Goal: Task Accomplishment & Management: Use online tool/utility

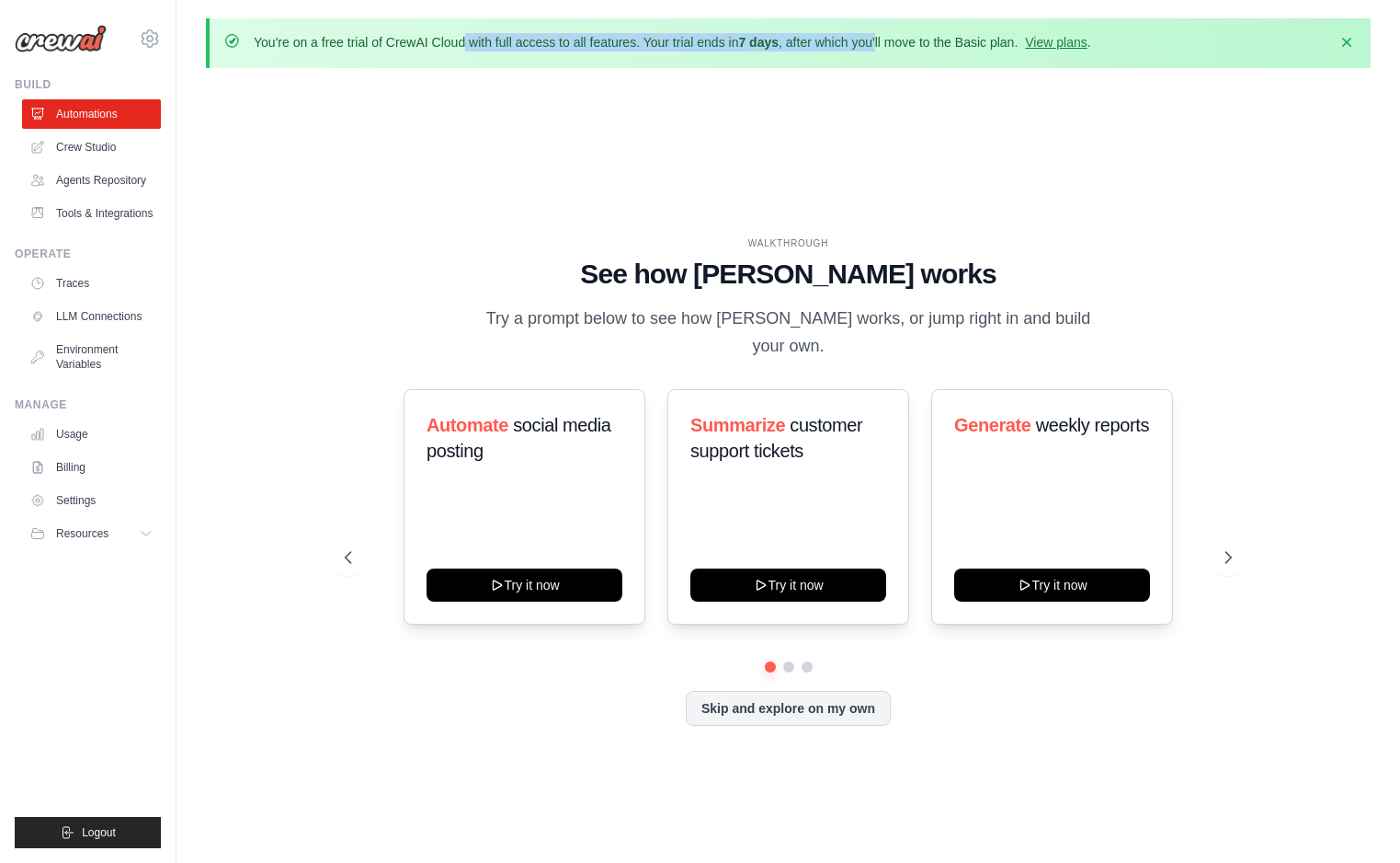
drag, startPoint x: 335, startPoint y: 39, endPoint x: 920, endPoint y: 45, distance: 585.0
click at [887, 41] on p "You're on a free trial of CrewAI Cloud with full access to all features. Your t…" at bounding box center [672, 42] width 838 height 18
click at [923, 45] on p "You're on a free trial of CrewAI Cloud with full access to all features. Your t…" at bounding box center [672, 42] width 838 height 18
click at [1040, 46] on link "View plans" at bounding box center [1056, 42] width 61 height 14
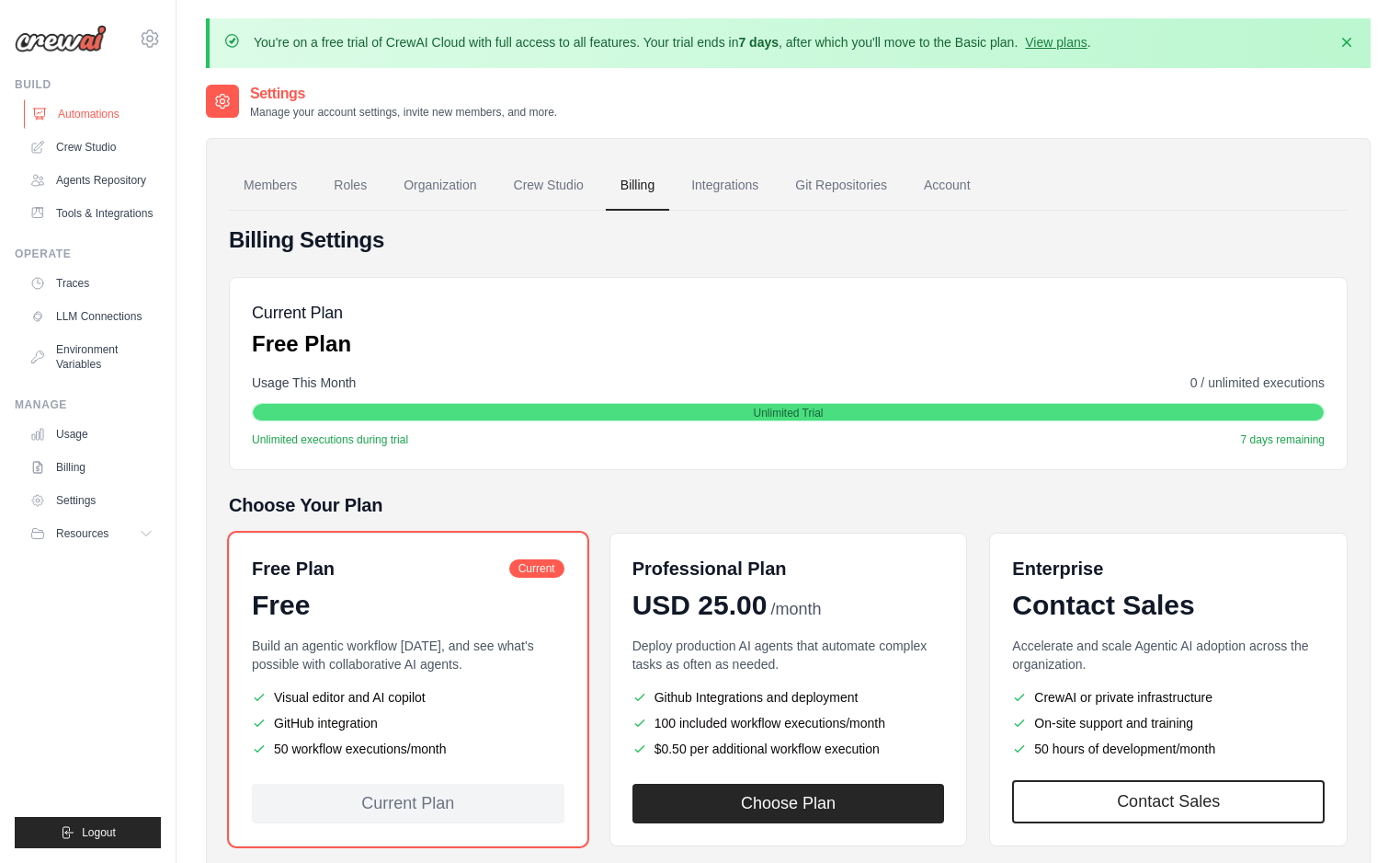
click at [80, 116] on link "Automations" at bounding box center [93, 114] width 139 height 30
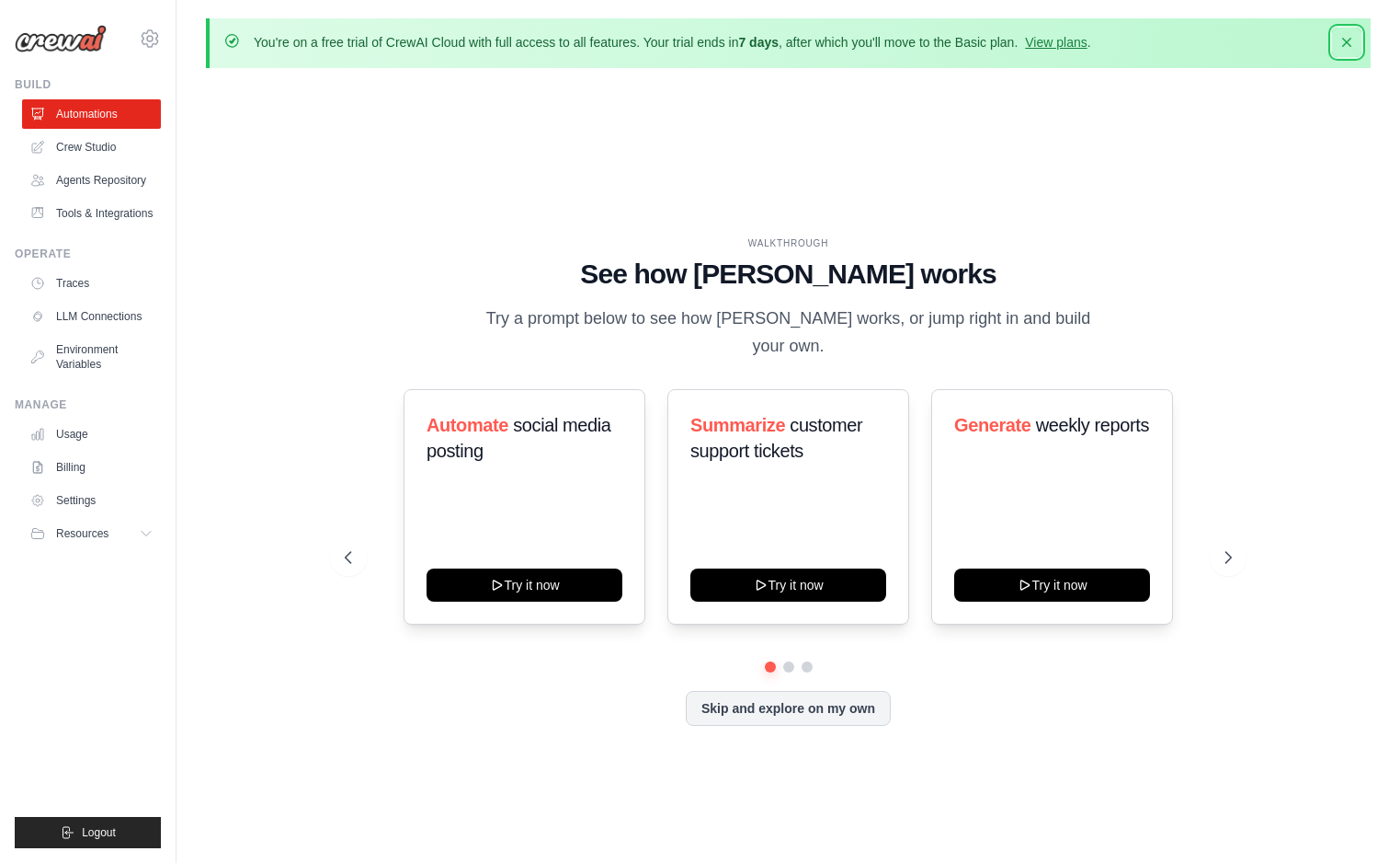
click at [1348, 48] on icon "button" at bounding box center [1346, 42] width 18 height 18
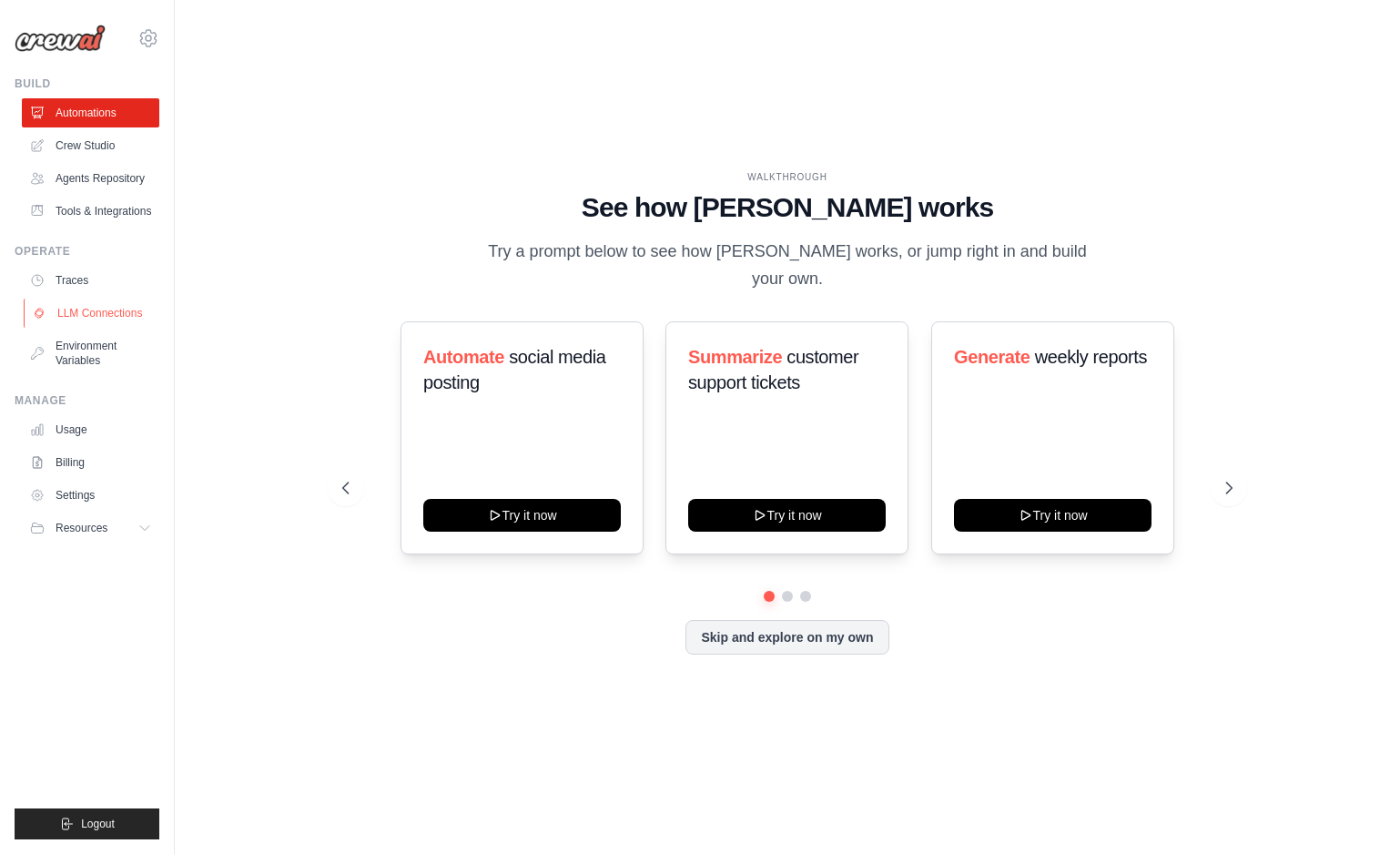
click at [125, 311] on link "LLM Connections" at bounding box center [92, 312] width 137 height 29
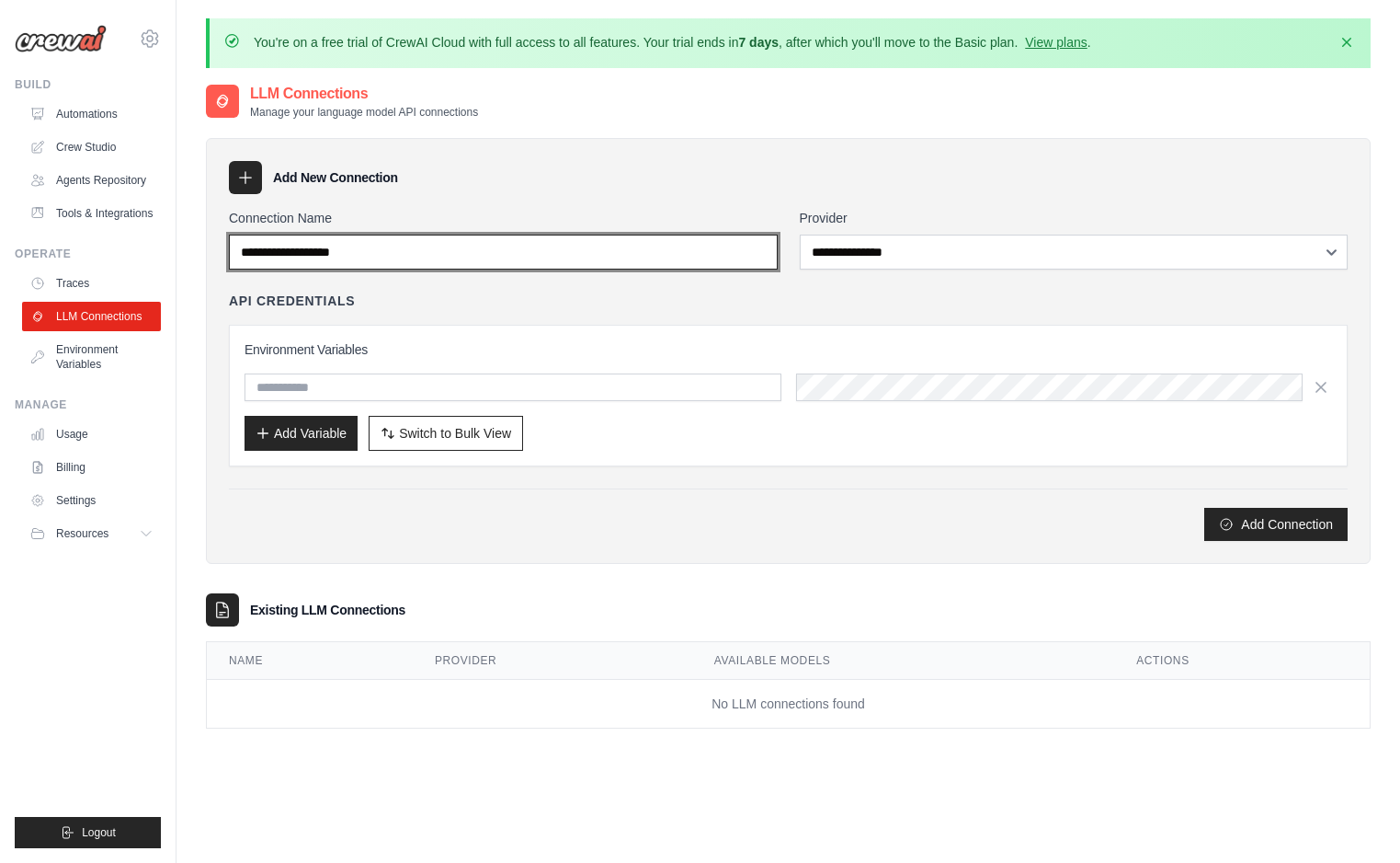
click at [384, 254] on input "Connection Name" at bounding box center [503, 252] width 549 height 35
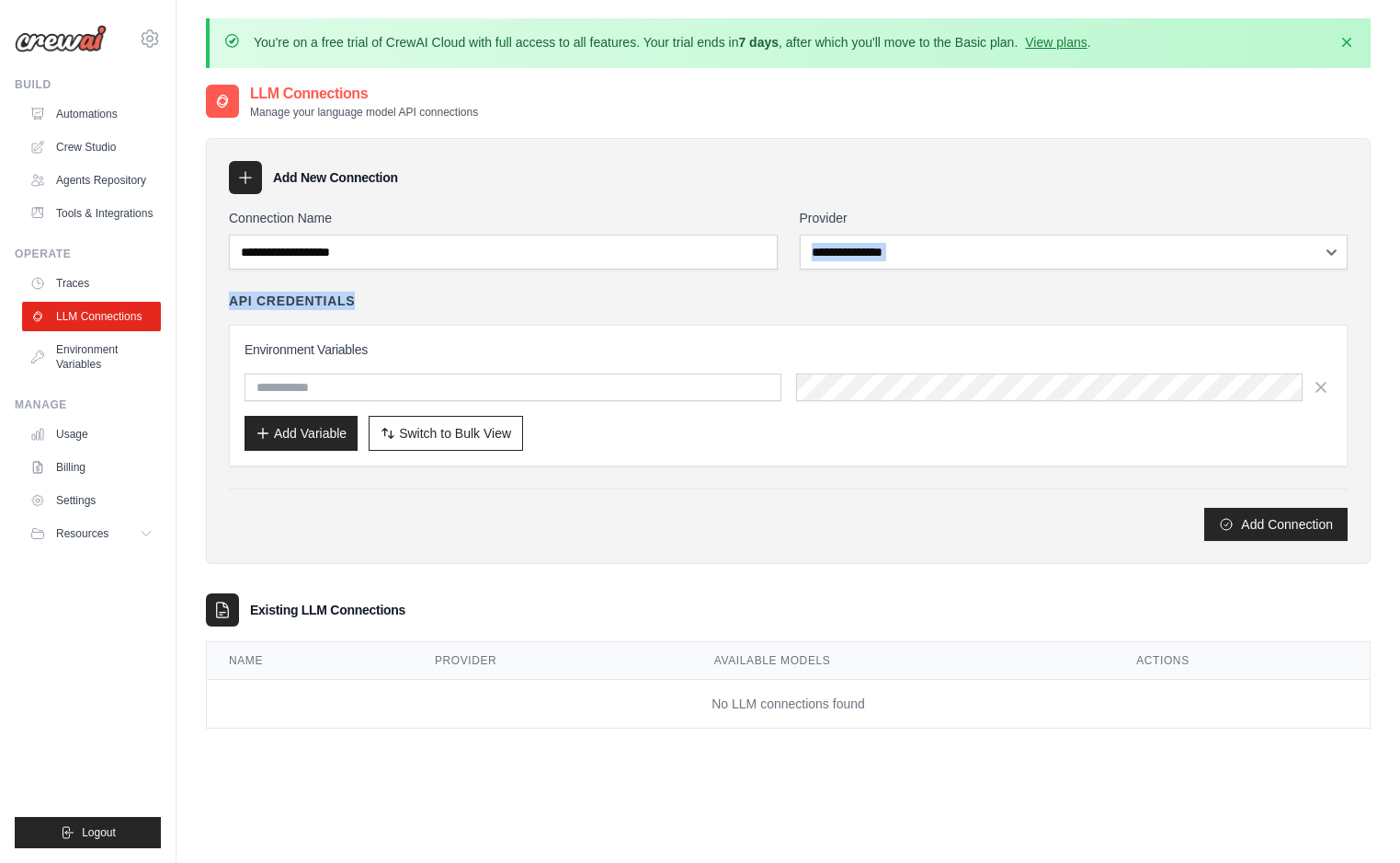
drag, startPoint x: 878, startPoint y: 272, endPoint x: 883, endPoint y: 260, distance: 13.0
click at [882, 262] on div "**********" at bounding box center [788, 374] width 1119 height 332
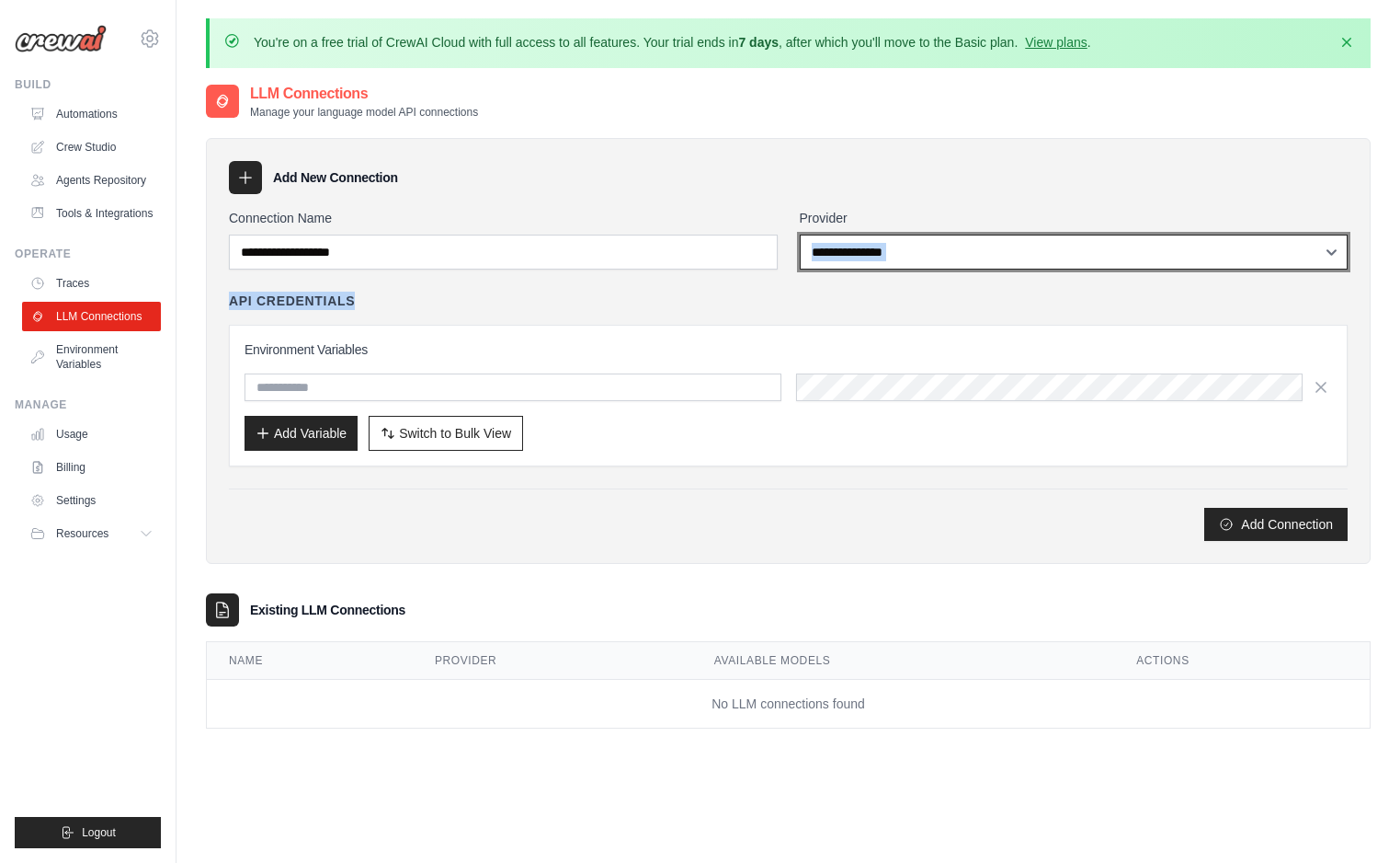
click at [883, 259] on select "**********" at bounding box center [1074, 252] width 549 height 35
select select "*****"
click at [799, 234] on select "**********" at bounding box center [1074, 252] width 549 height 35
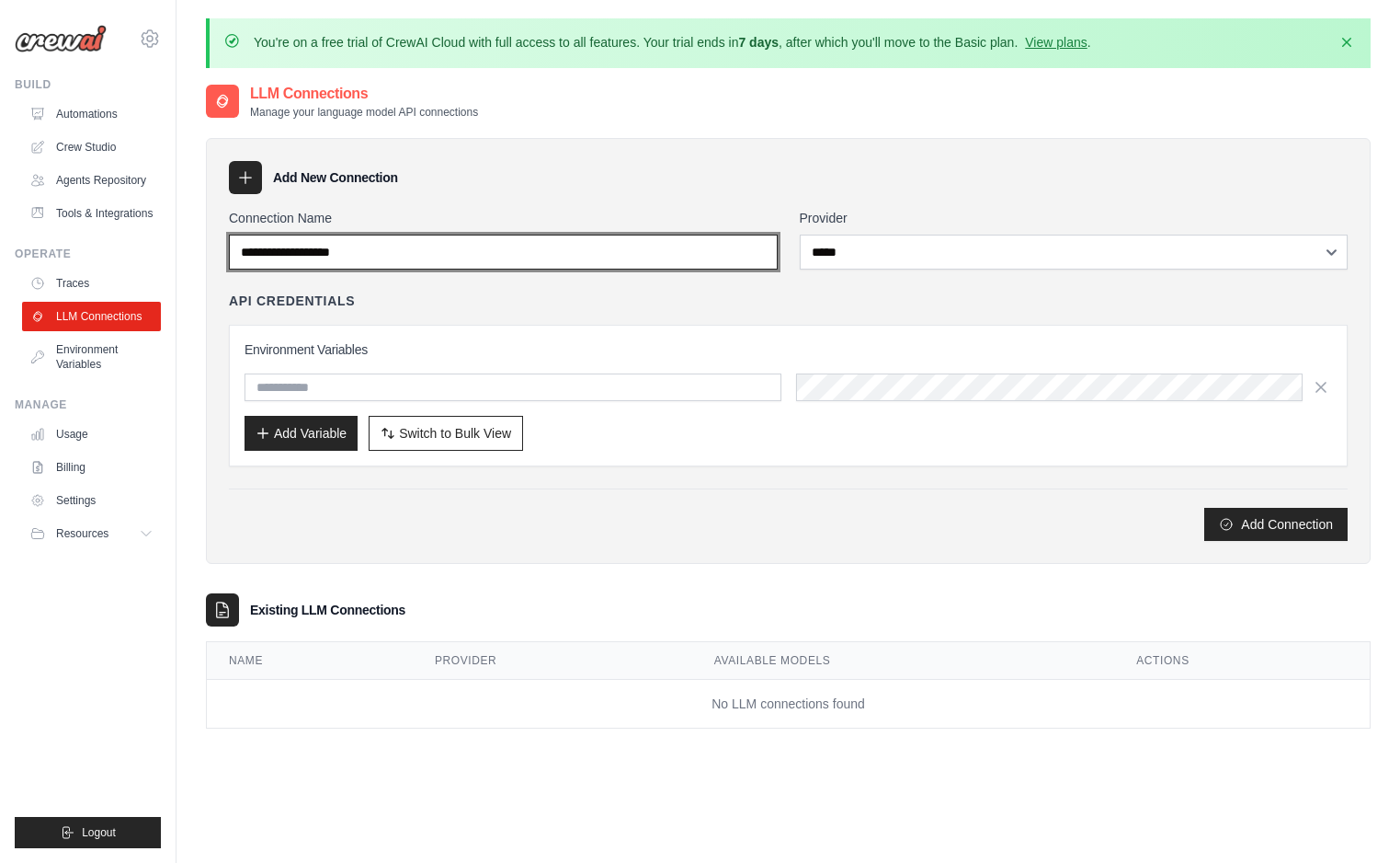
click at [464, 261] on input "Connection Name" at bounding box center [503, 252] width 549 height 35
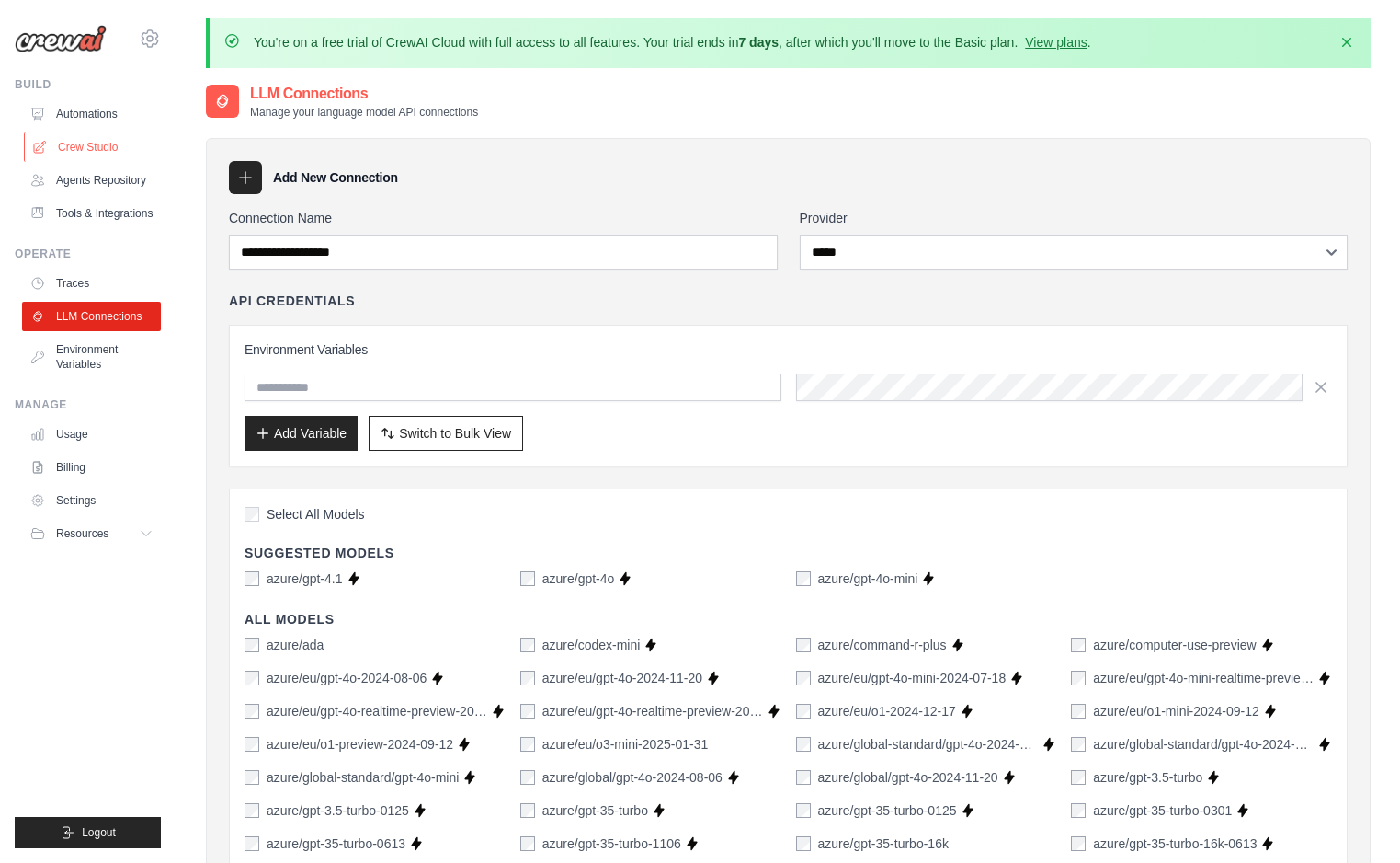
click at [102, 144] on link "Crew Studio" at bounding box center [93, 146] width 139 height 30
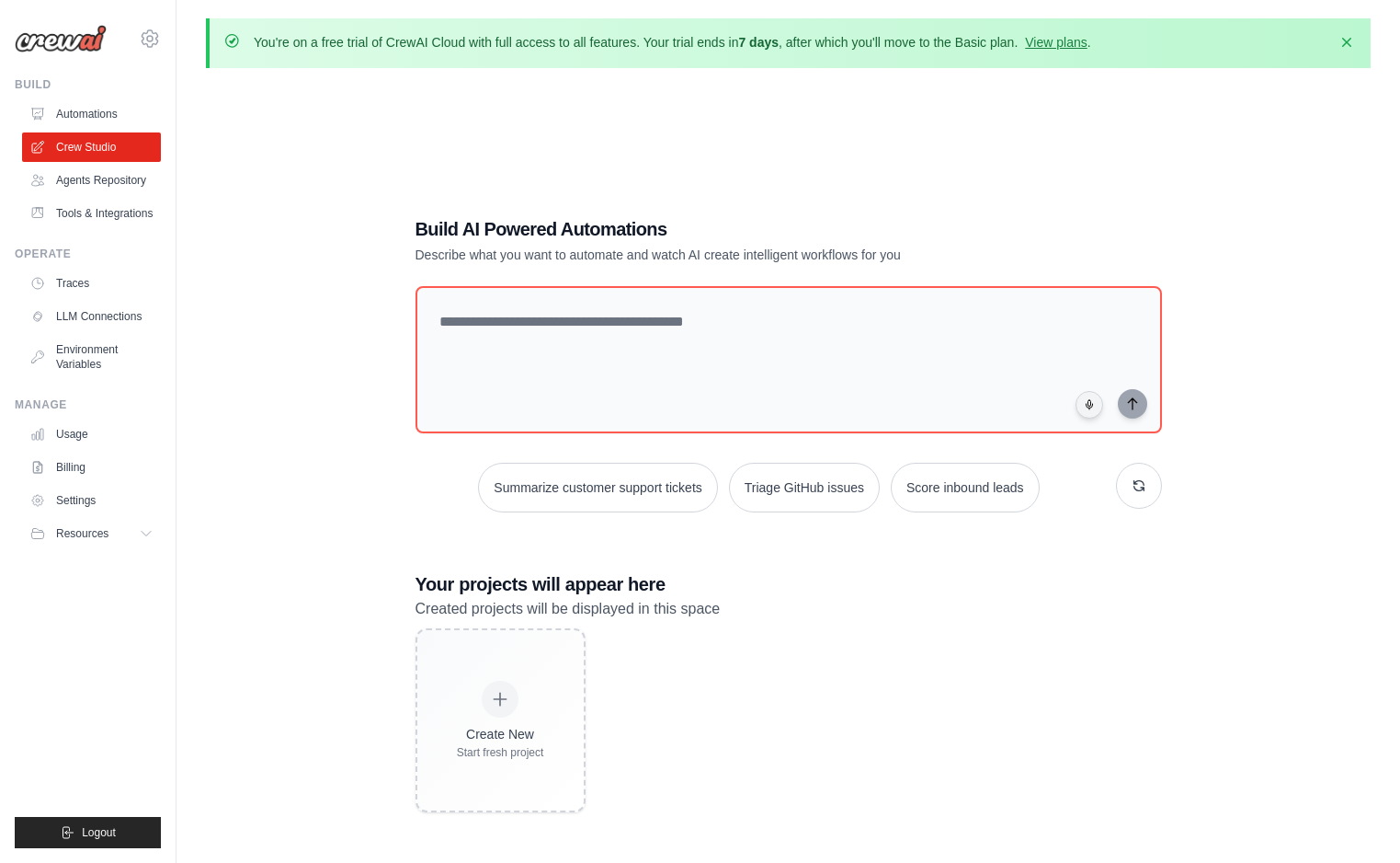
click at [339, 400] on div "Build AI Powered Automations Describe what you want to automate and watch AI cr…" at bounding box center [788, 515] width 1165 height 863
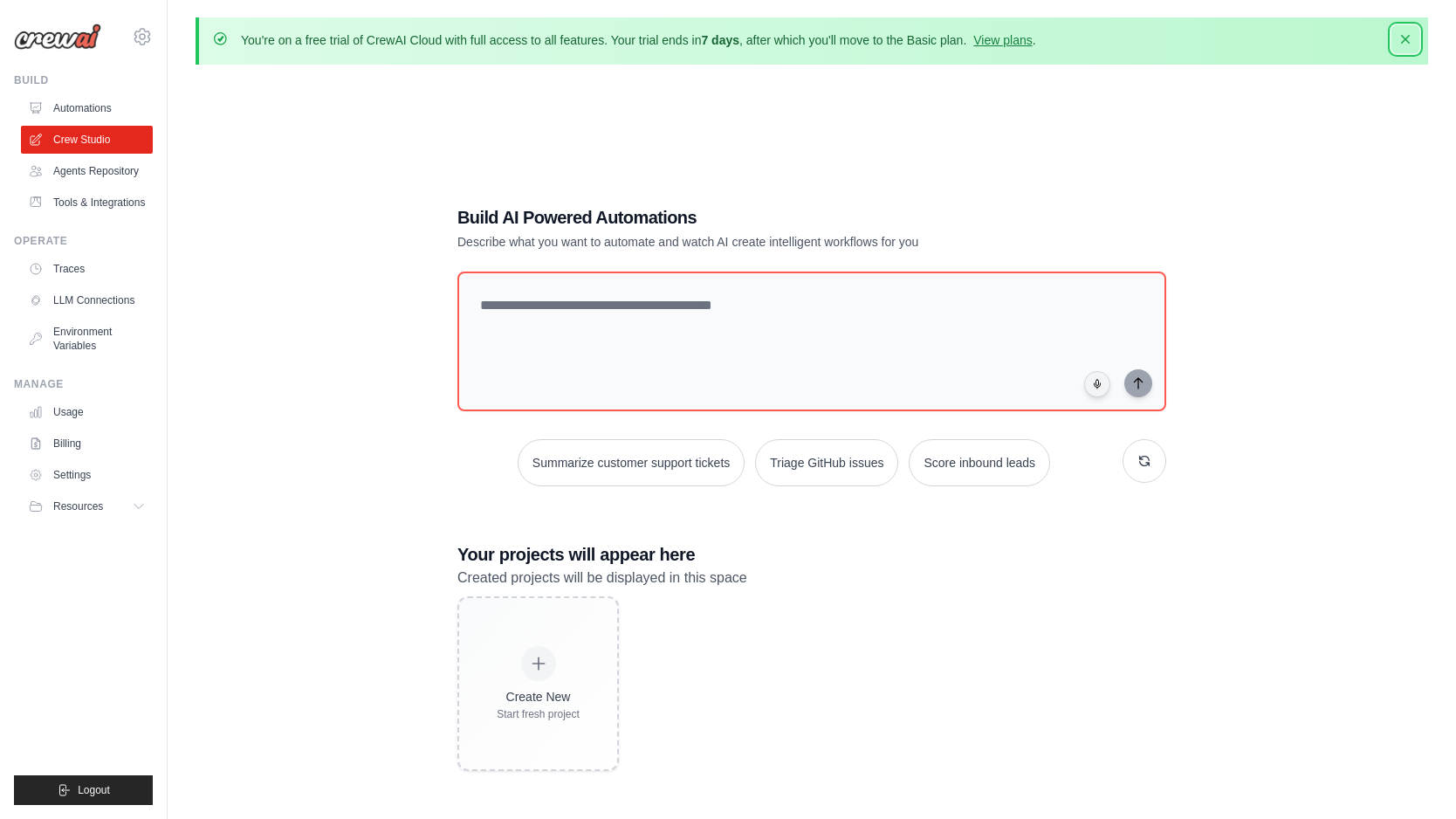
click at [1328, 44] on icon "button" at bounding box center [1404, 39] width 17 height 17
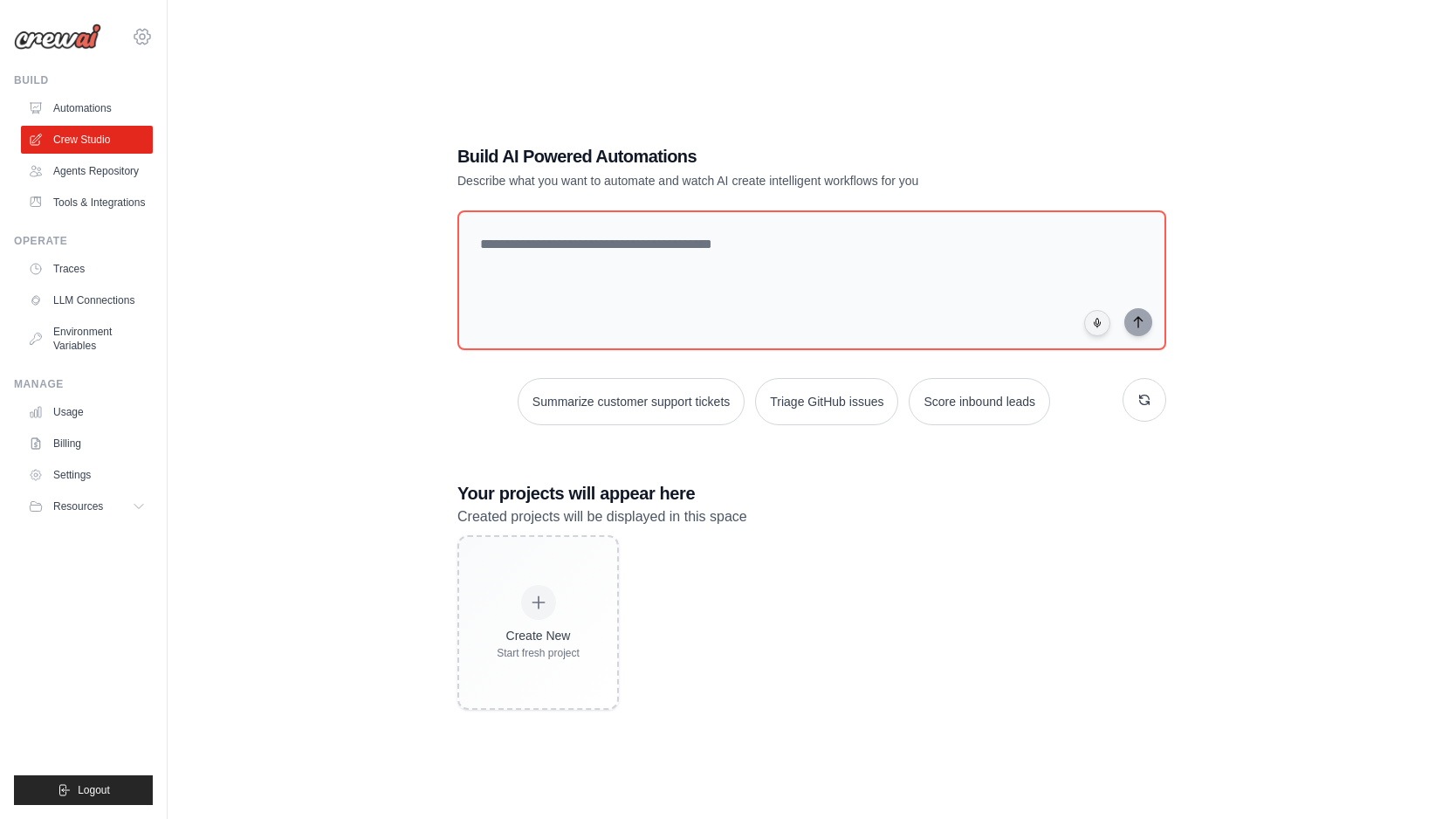
click at [135, 33] on icon at bounding box center [142, 36] width 21 height 21
click at [89, 445] on link "Billing" at bounding box center [88, 443] width 132 height 28
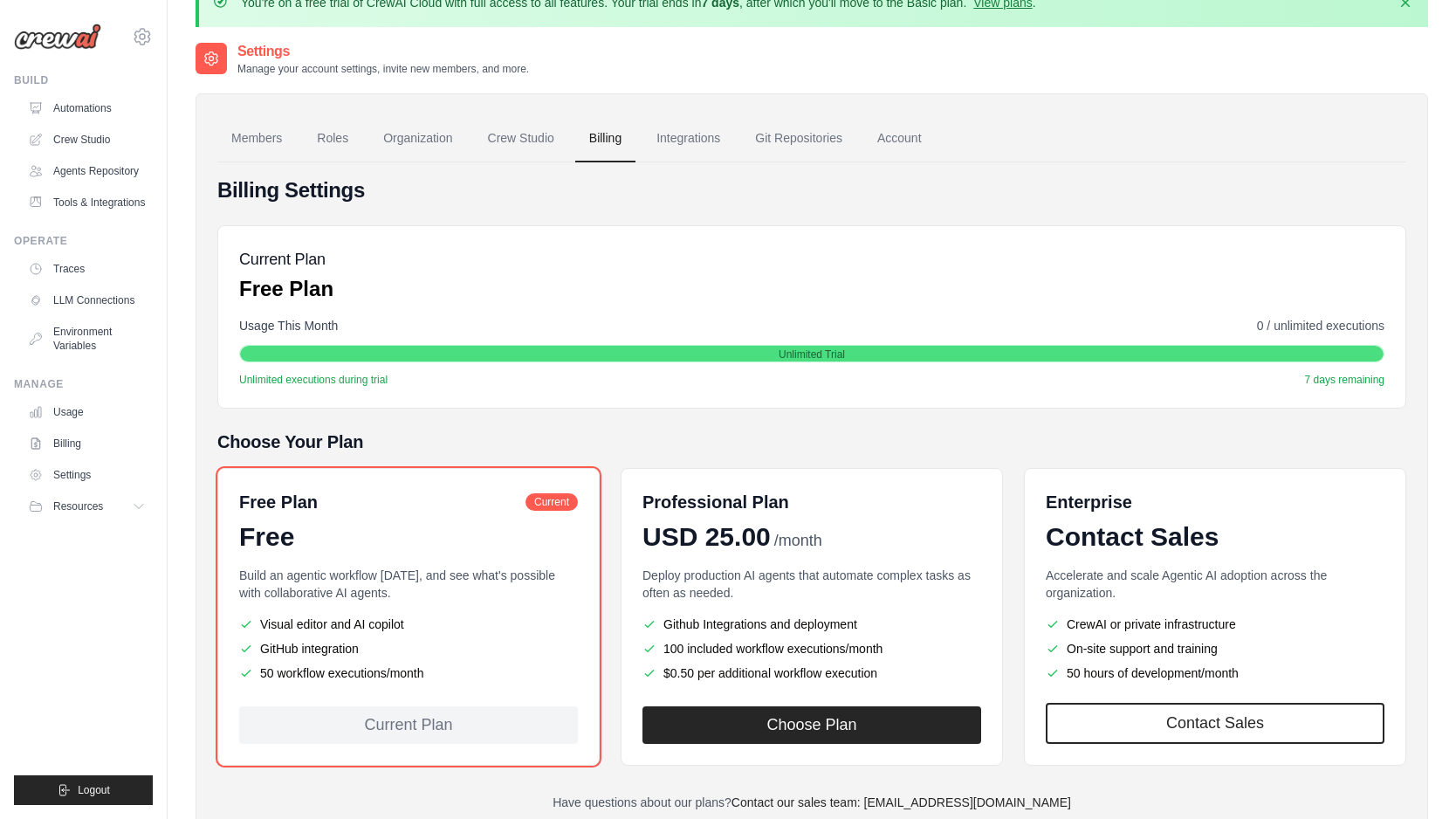
scroll to position [87, 0]
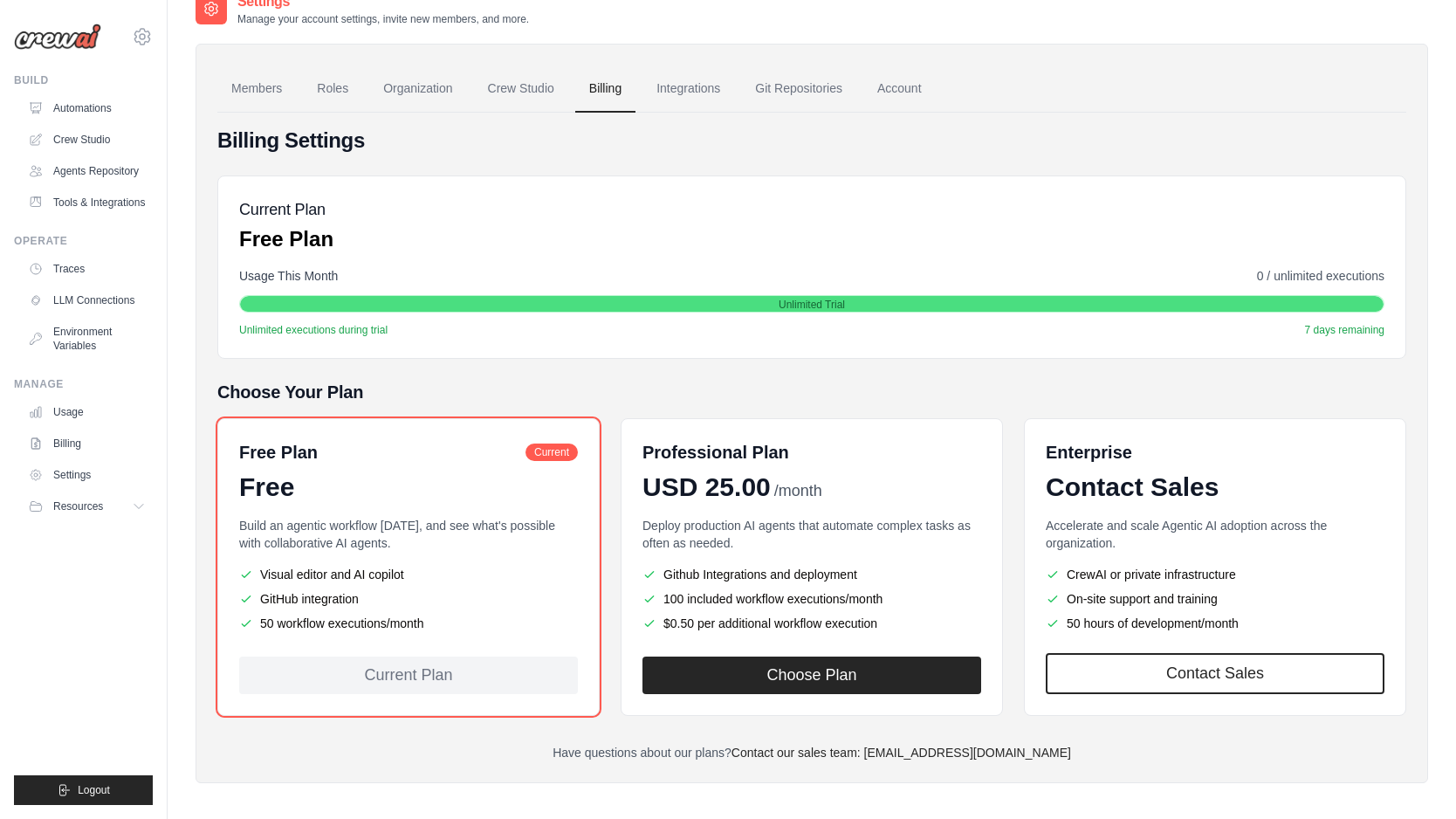
drag, startPoint x: 300, startPoint y: 620, endPoint x: 336, endPoint y: 618, distance: 36.1
click at [330, 622] on li "50 workflow executions/month" at bounding box center [408, 623] width 339 height 17
click at [384, 618] on li "50 workflow executions/month" at bounding box center [408, 623] width 339 height 17
